Goal: Task Accomplishment & Management: Use online tool/utility

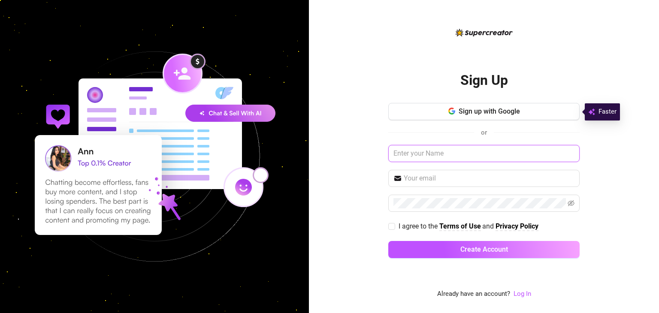
click at [460, 157] on input "text" at bounding box center [483, 153] width 191 height 17
click at [523, 295] on link "Log In" at bounding box center [523, 294] width 18 height 8
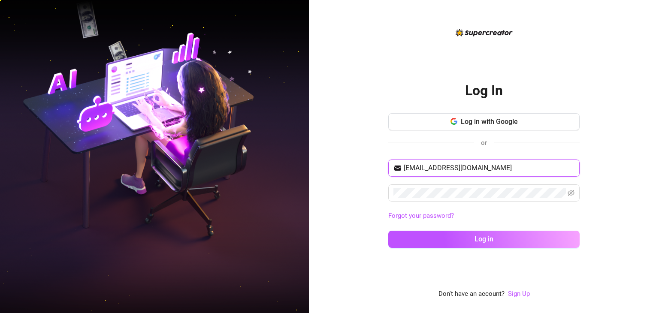
click at [469, 168] on input "[EMAIL_ADDRESS][DOMAIN_NAME]" at bounding box center [489, 168] width 171 height 10
type input "[EMAIL_ADDRESS][DOMAIN_NAME]"
click at [570, 191] on icon "eye-invisible" at bounding box center [571, 193] width 7 height 6
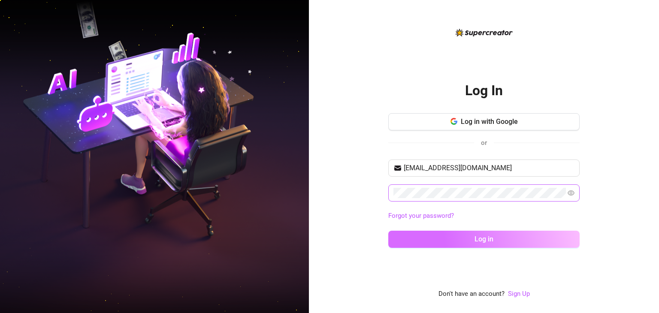
click at [484, 246] on button "Log in" at bounding box center [483, 239] width 191 height 17
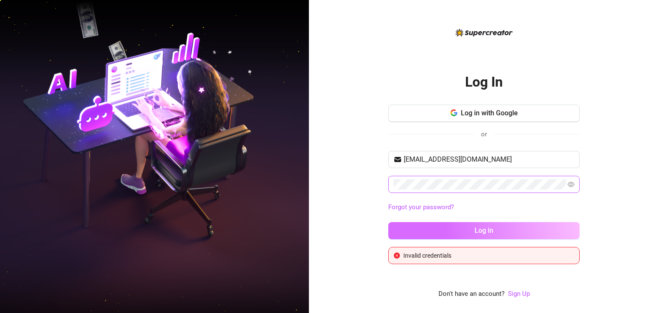
click at [458, 238] on button "Log in" at bounding box center [483, 230] width 191 height 17
click at [452, 228] on button "Log in" at bounding box center [483, 230] width 191 height 17
click at [489, 233] on span "Log in" at bounding box center [484, 231] width 19 height 8
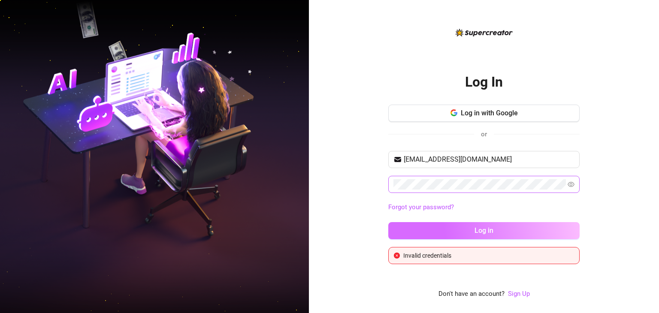
click at [489, 233] on span "Log in" at bounding box center [484, 231] width 19 height 8
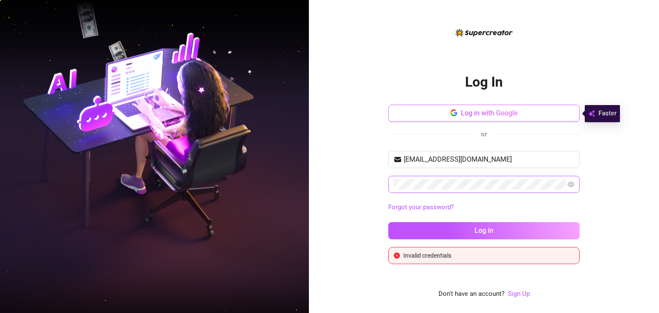
click at [477, 117] on span "Log in with Google" at bounding box center [489, 113] width 57 height 8
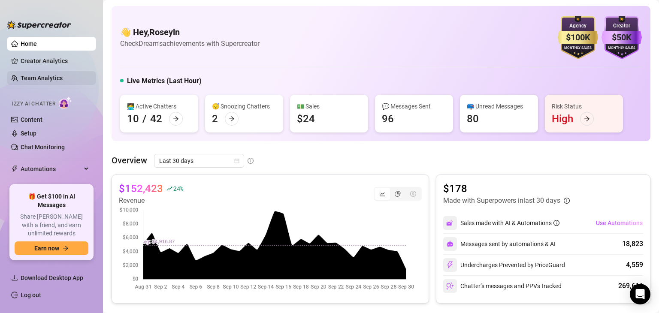
click at [53, 79] on link "Team Analytics" at bounding box center [42, 78] width 42 height 7
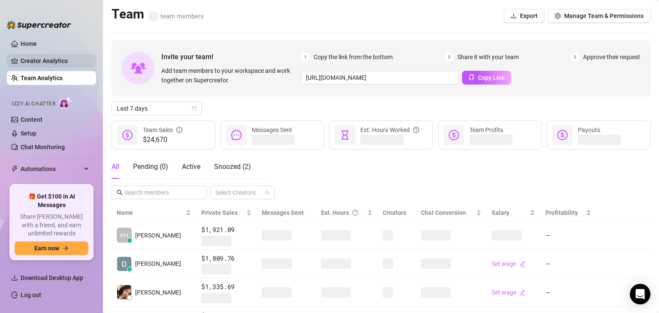
click at [45, 57] on link "Creator Analytics" at bounding box center [55, 61] width 69 height 14
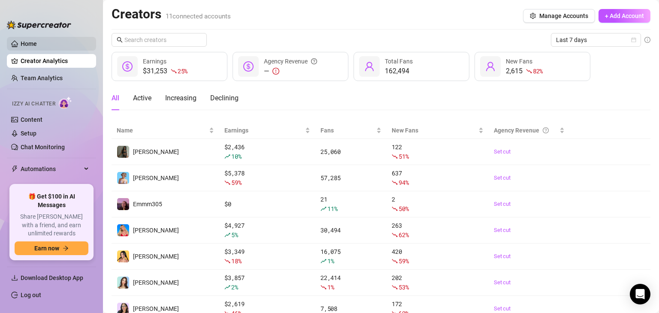
click at [37, 45] on link "Home" at bounding box center [29, 43] width 16 height 7
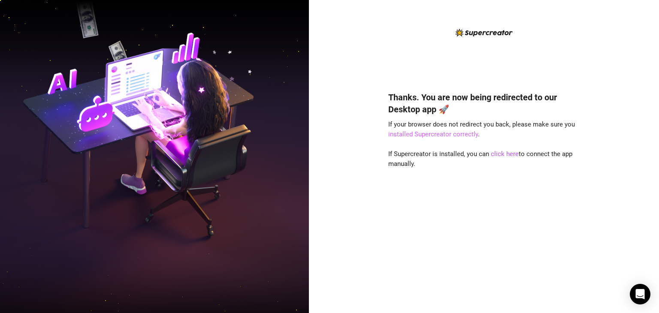
click at [461, 135] on link "installed Supercreator correctly" at bounding box center [433, 134] width 90 height 8
